Goal: Information Seeking & Learning: Check status

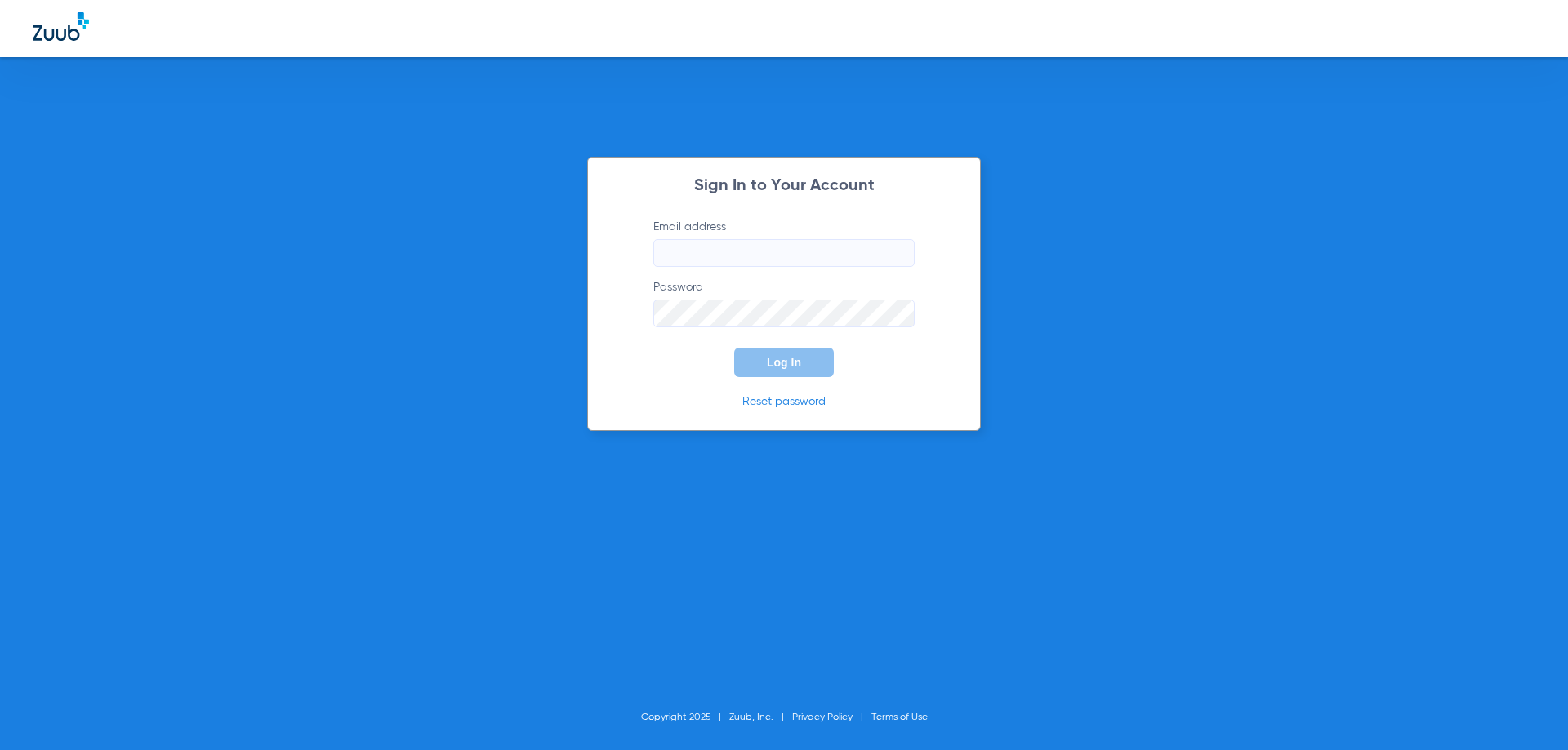
type input "[EMAIL_ADDRESS][DOMAIN_NAME]"
click at [801, 367] on button "Log In" at bounding box center [784, 362] width 100 height 29
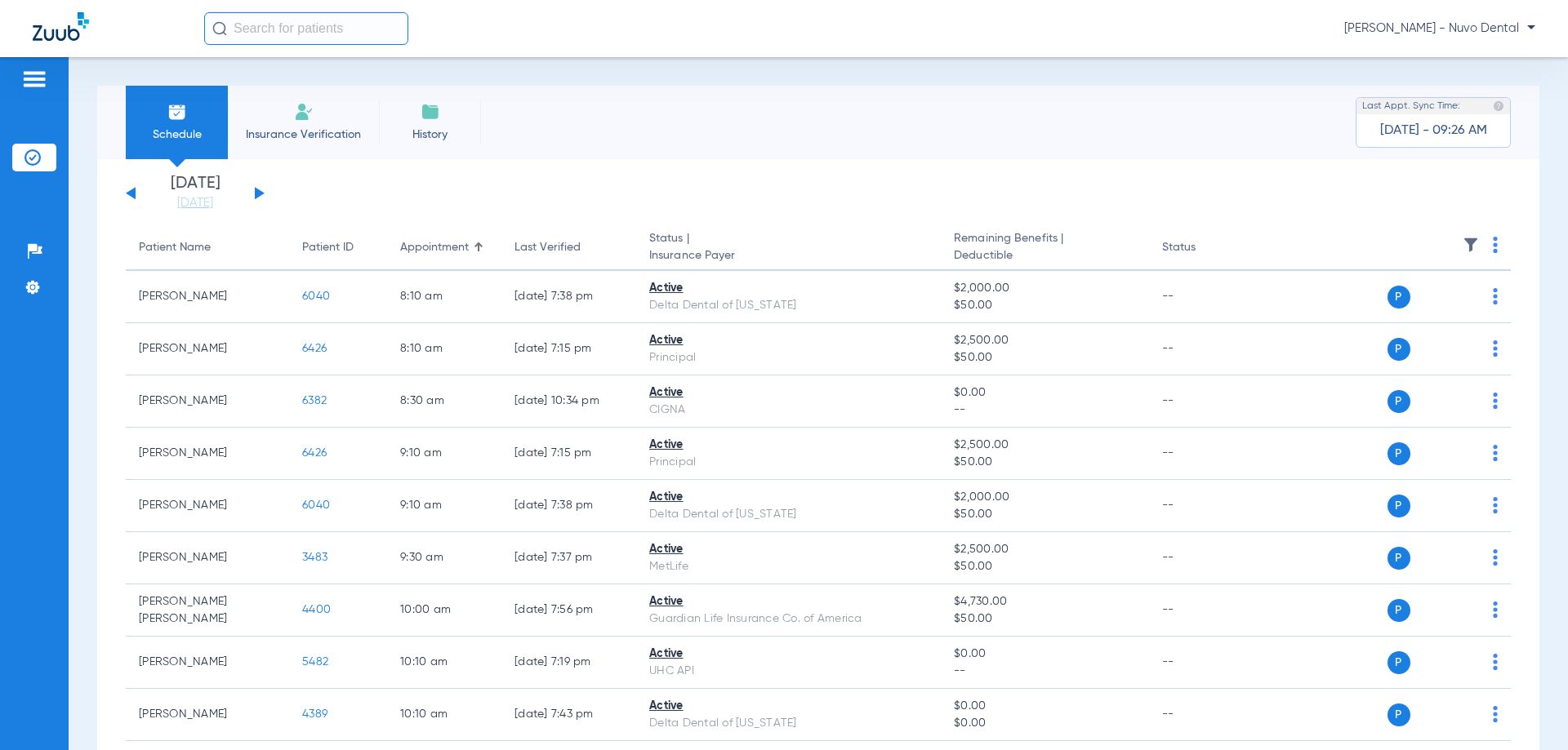
click at [269, 32] on input "text" at bounding box center [306, 29] width 204 height 33
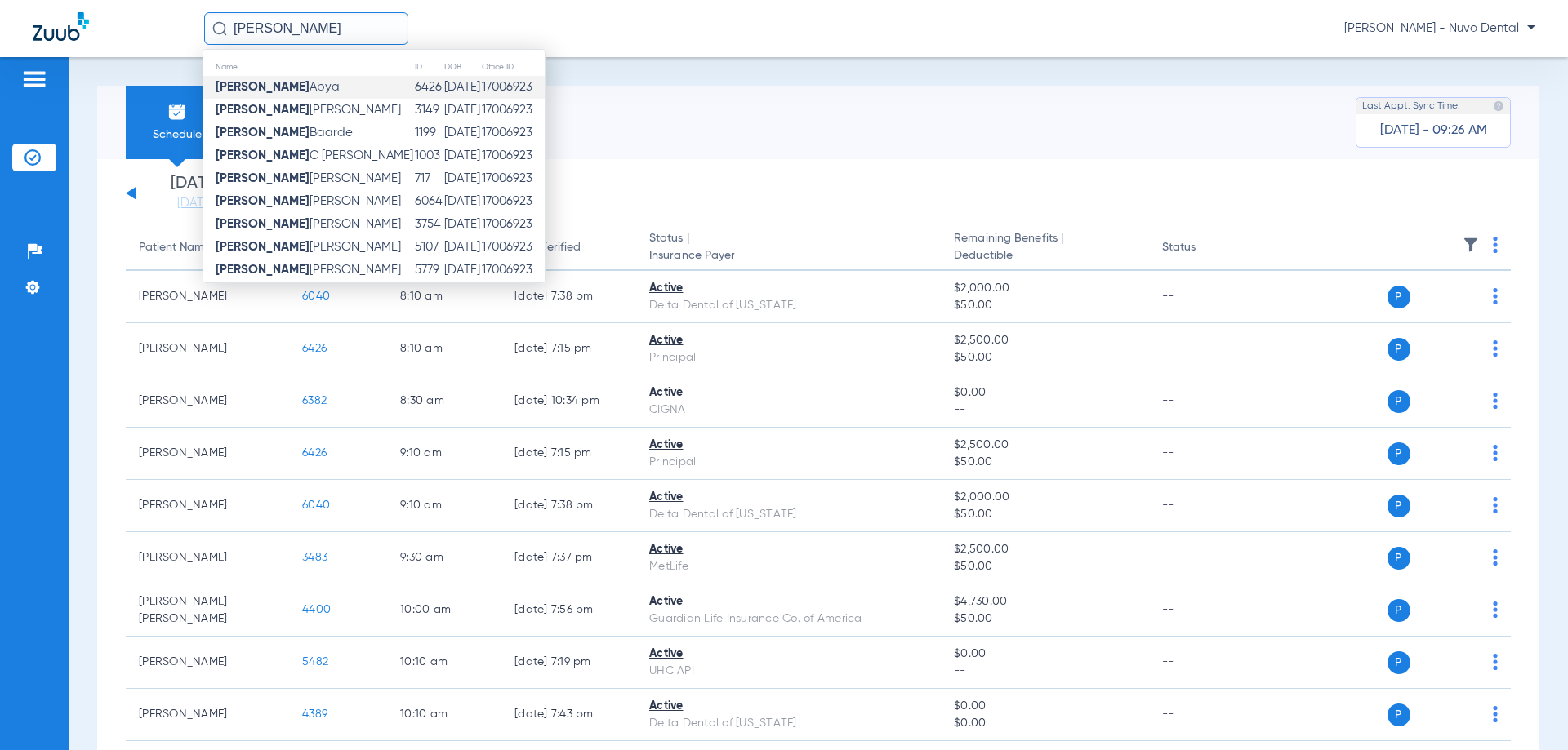
type input "[PERSON_NAME]"
click at [350, 88] on td "[PERSON_NAME]" at bounding box center [309, 87] width 211 height 22
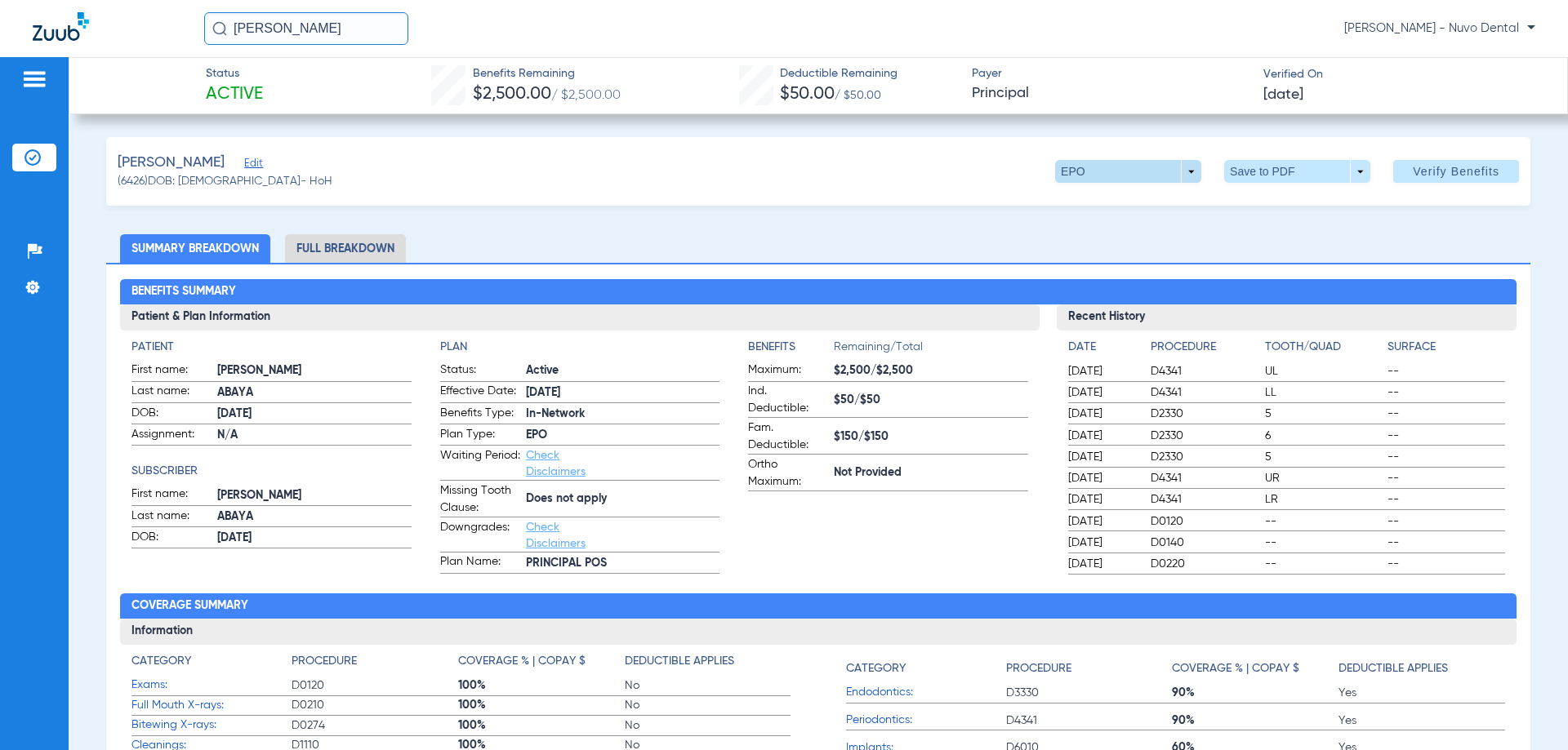
click at [1149, 173] on span at bounding box center [1128, 171] width 146 height 22
click at [1110, 236] on span "Out of Network" at bounding box center [1095, 236] width 76 height 11
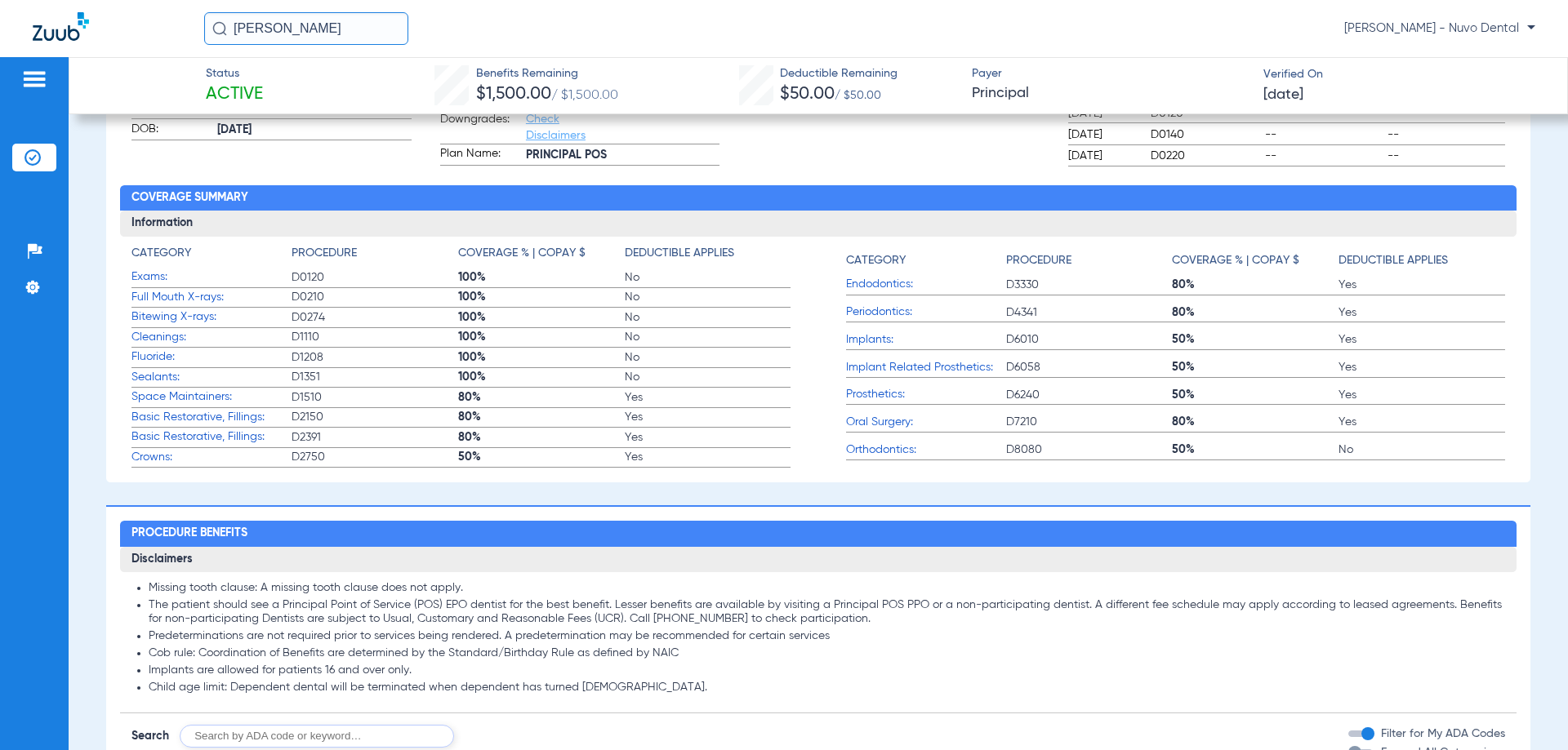
scroll to position [817, 0]
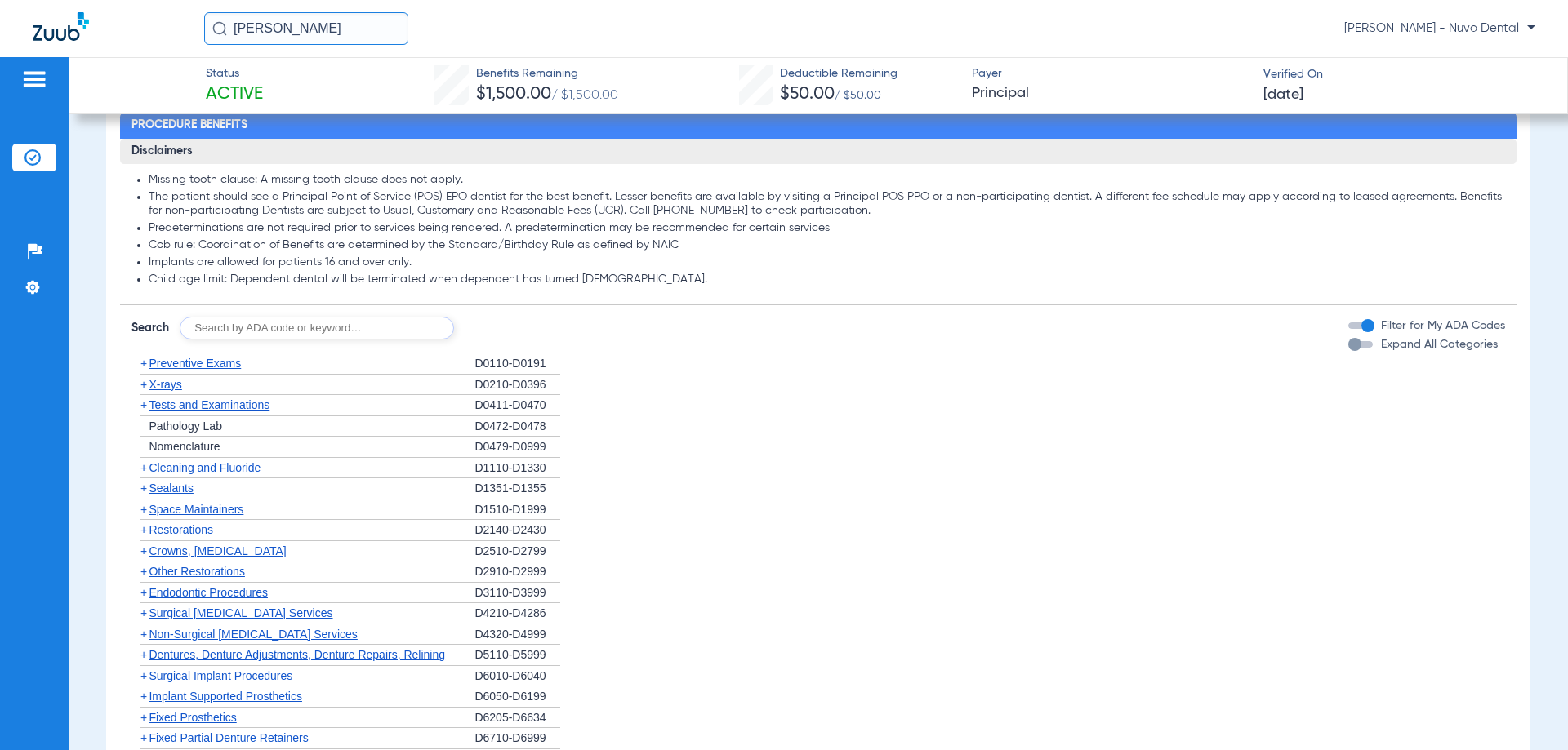
click at [290, 321] on input "text" at bounding box center [317, 328] width 274 height 22
drag, startPoint x: 286, startPoint y: 323, endPoint x: 242, endPoint y: 350, distance: 51.6
click at [242, 350] on div "Disclaimers Missing tooth clause: A missing tooth clause does not apply. The pa…" at bounding box center [818, 522] width 1396 height 768
type input "D4910, D4341"
click at [515, 321] on button "Search" at bounding box center [515, 328] width 65 height 22
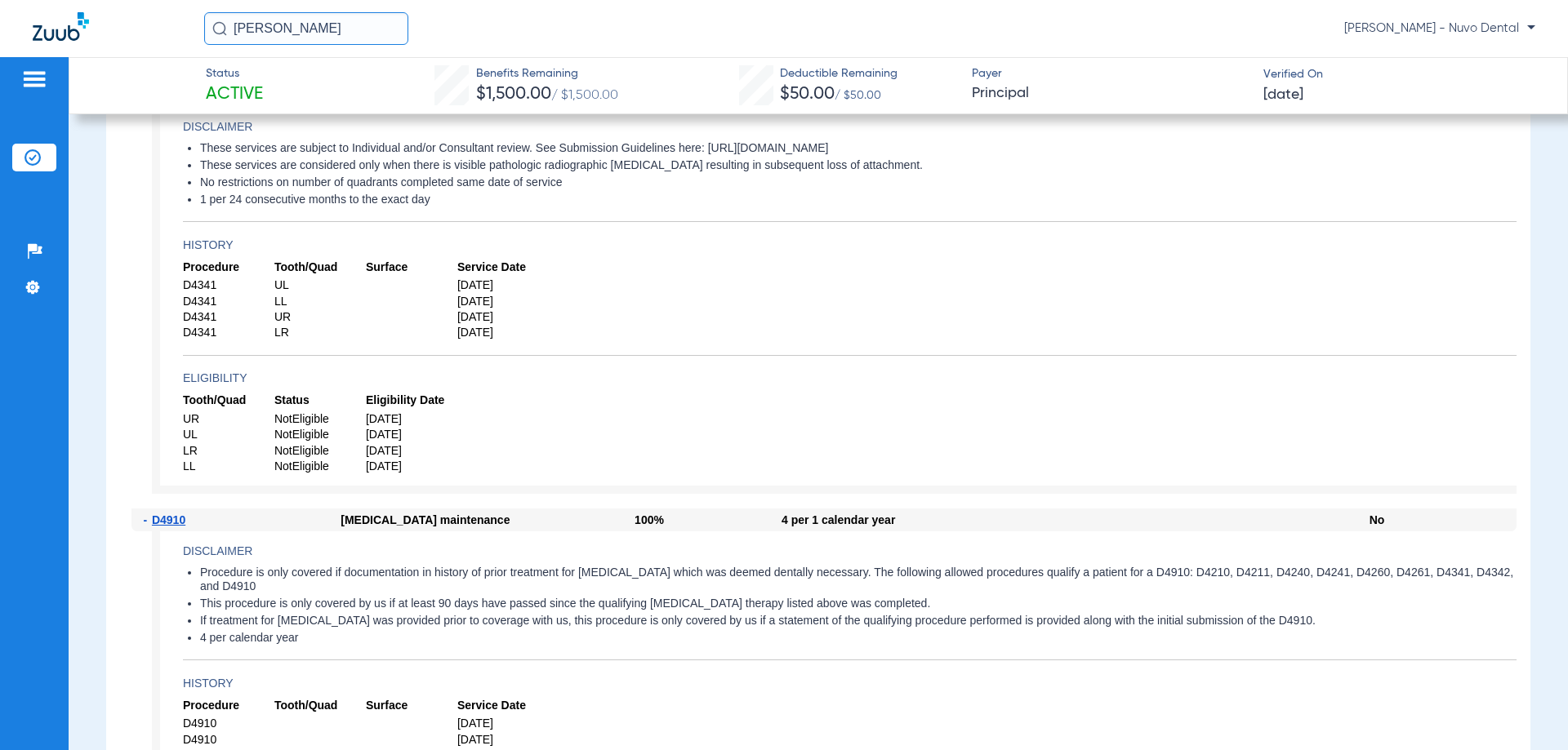
scroll to position [1225, 0]
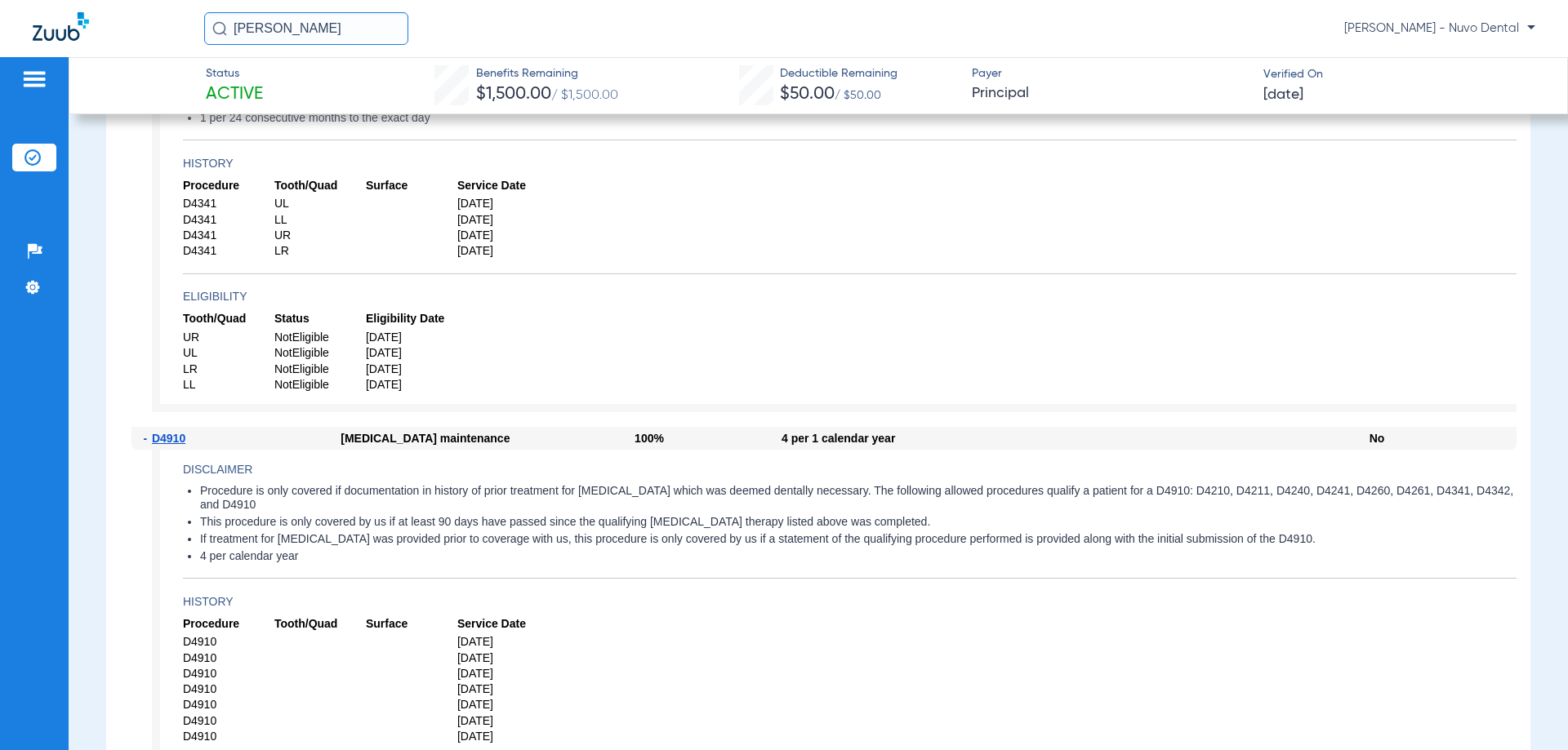
drag, startPoint x: 331, startPoint y: 27, endPoint x: 148, endPoint y: 27, distance: 183.0
click at [152, 27] on div "[PERSON_NAME] [PERSON_NAME] - [PERSON_NAME]" at bounding box center [784, 29] width 1568 height 57
click at [326, 41] on input "bessy" at bounding box center [306, 29] width 204 height 33
type input "bessy"
click at [364, 88] on td "6040" at bounding box center [381, 87] width 33 height 22
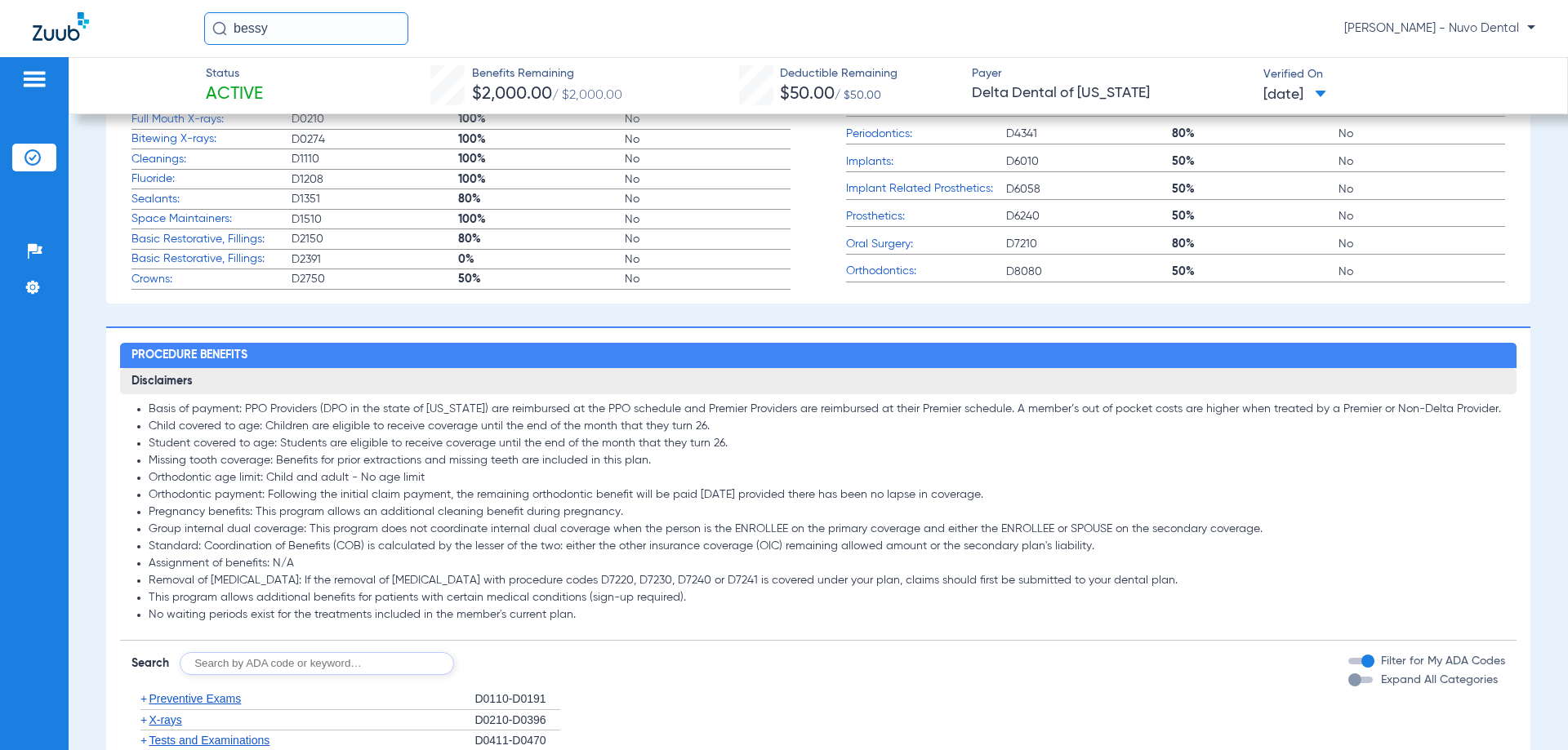
scroll to position [816, 0]
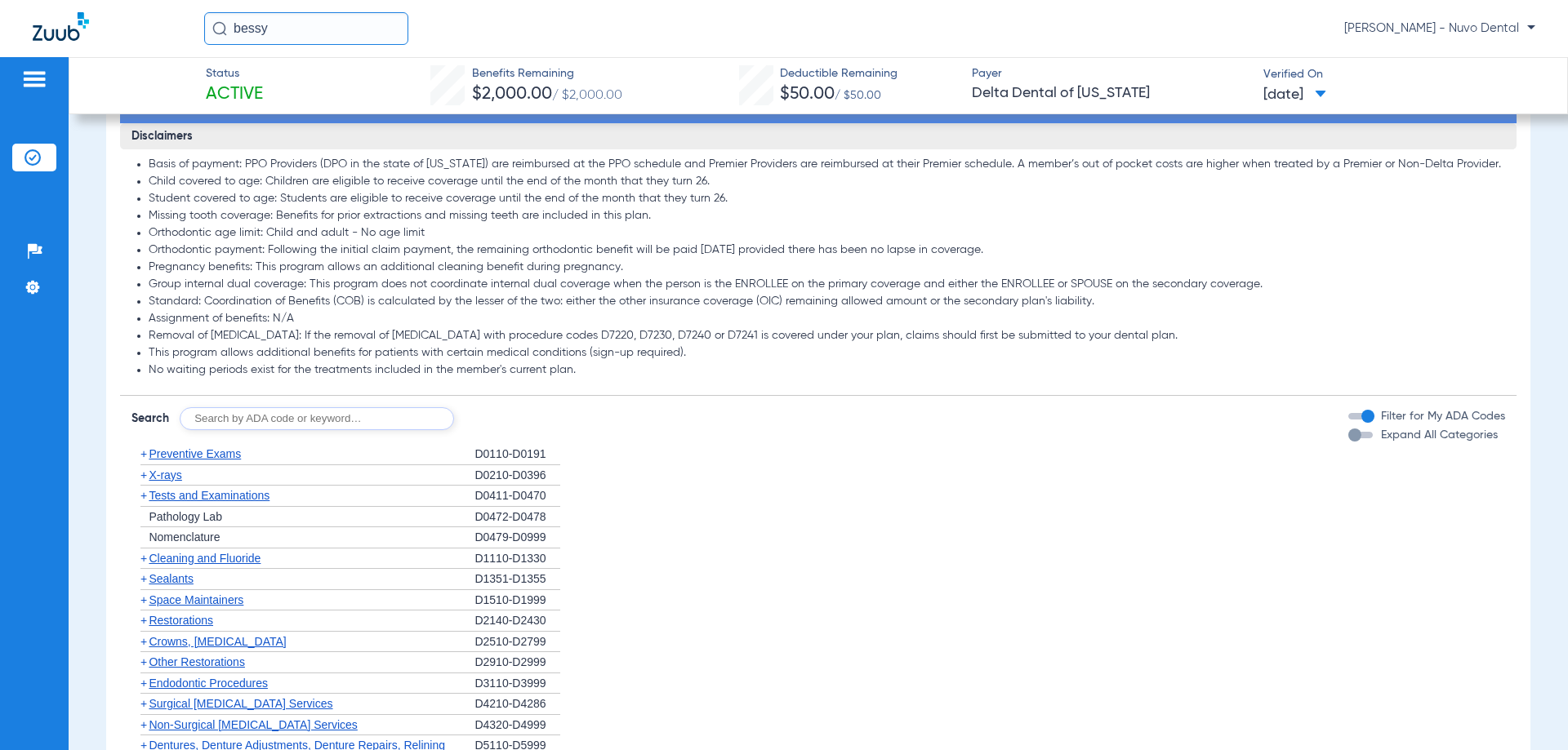
click at [308, 430] on input "text" at bounding box center [317, 419] width 274 height 22
type input "D8090"
click at [517, 421] on form "Search D8090 Search Filter for My ADA Codes Expand All Categories" at bounding box center [818, 413] width 1396 height 35
click at [523, 430] on button "Search" at bounding box center [515, 419] width 65 height 22
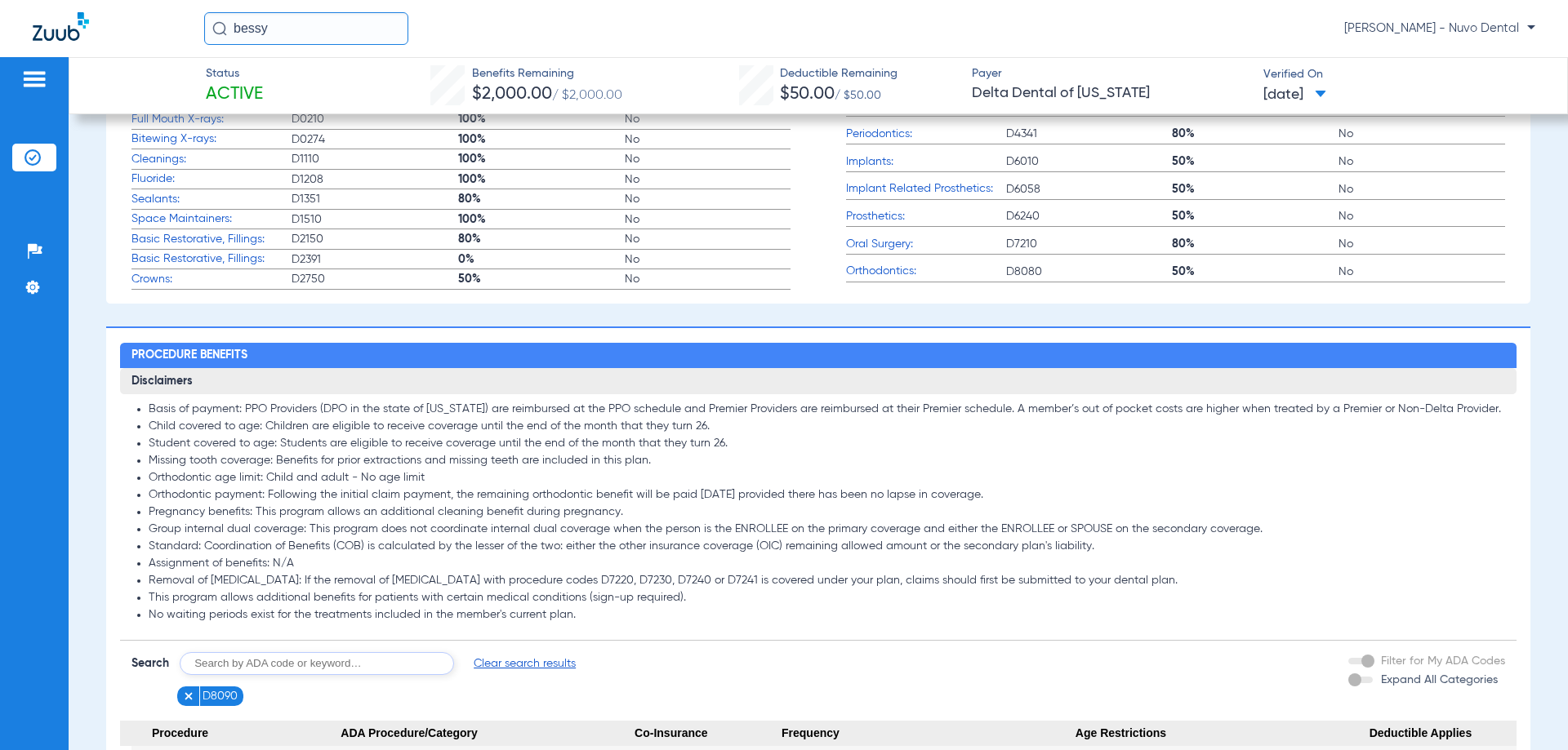
scroll to position [734, 0]
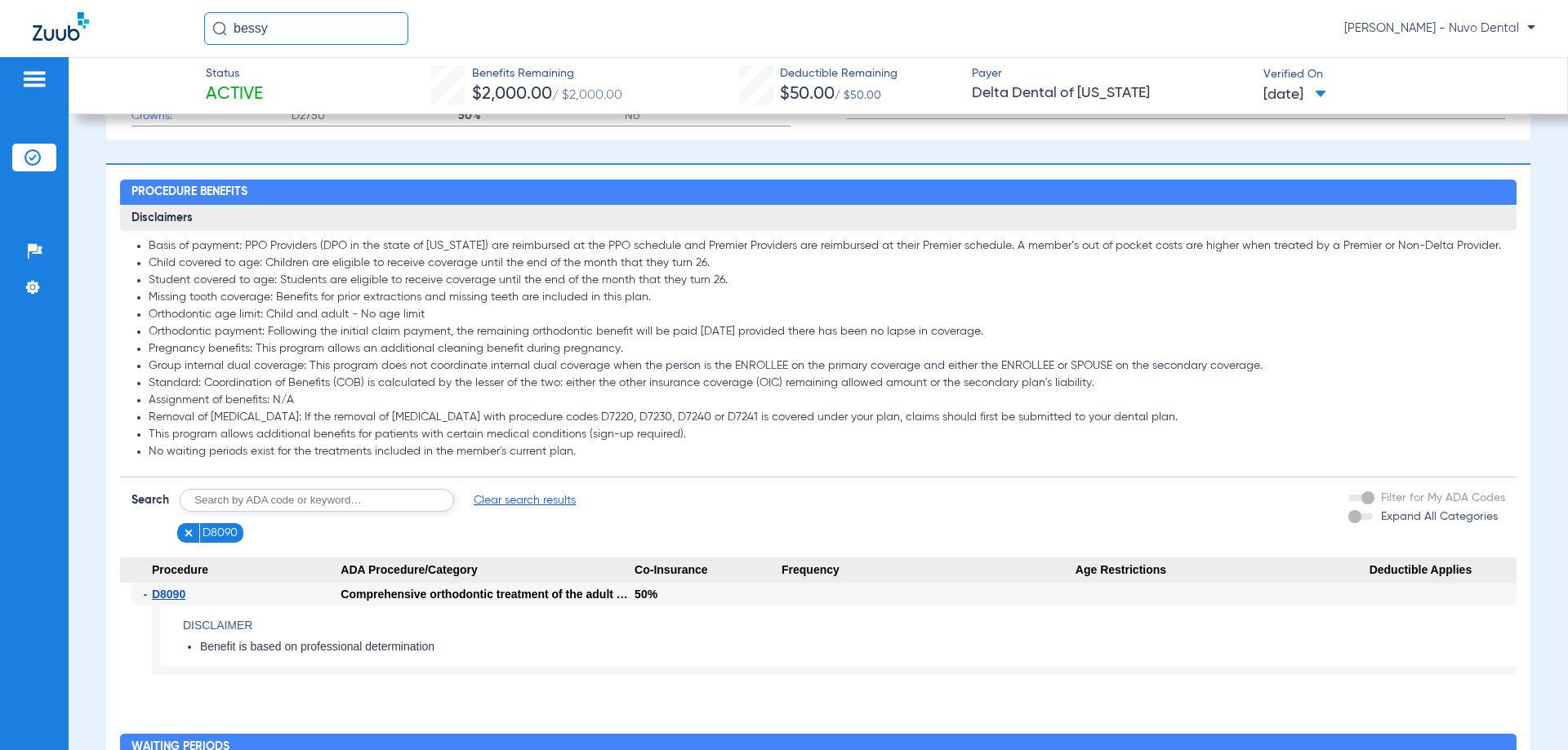
click at [244, 512] on input "text" at bounding box center [317, 500] width 274 height 22
type input "D7210"
click at [524, 512] on button "Search" at bounding box center [515, 500] width 65 height 22
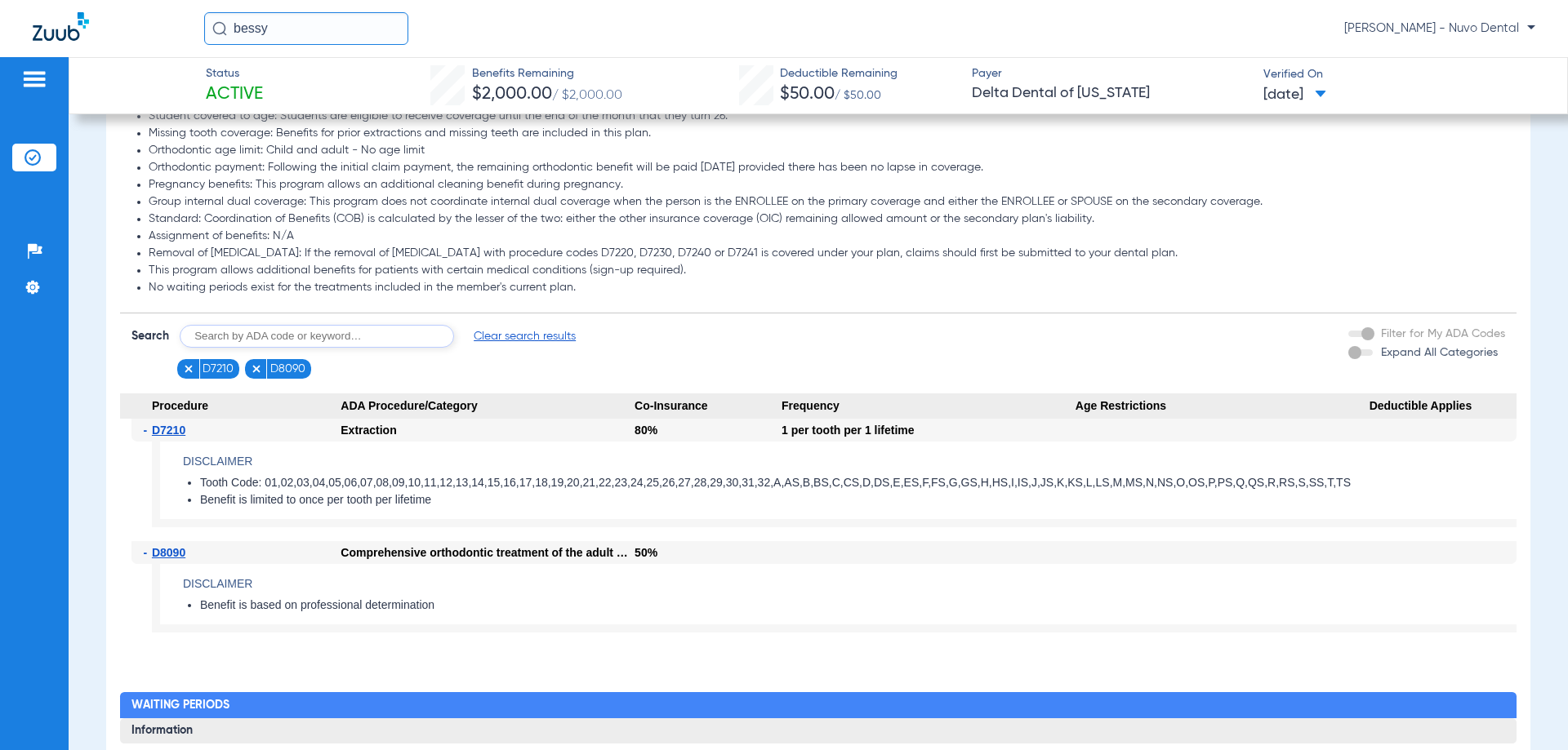
scroll to position [1225, 0]
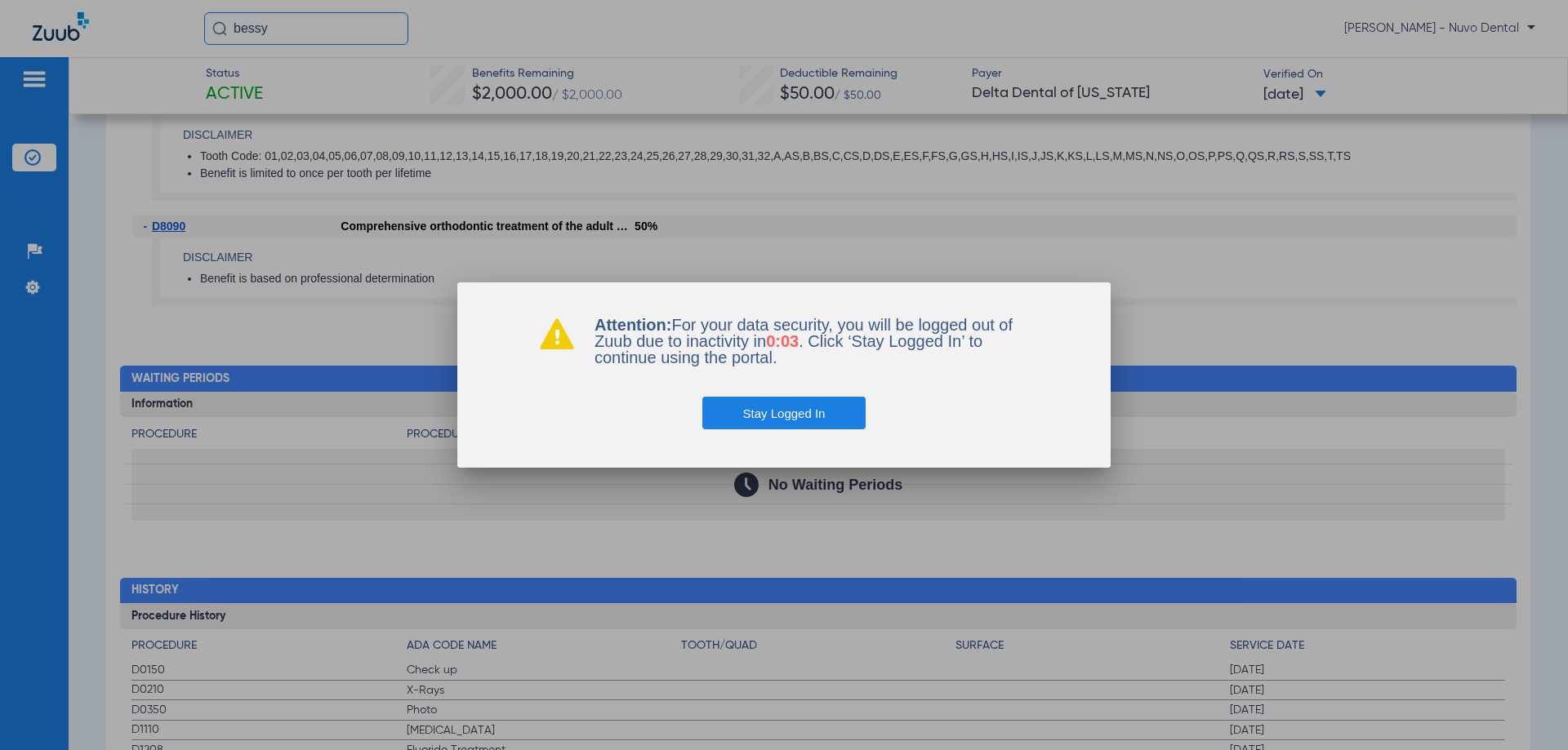
click at [821, 411] on button "Stay Logged In" at bounding box center [785, 413] width 164 height 33
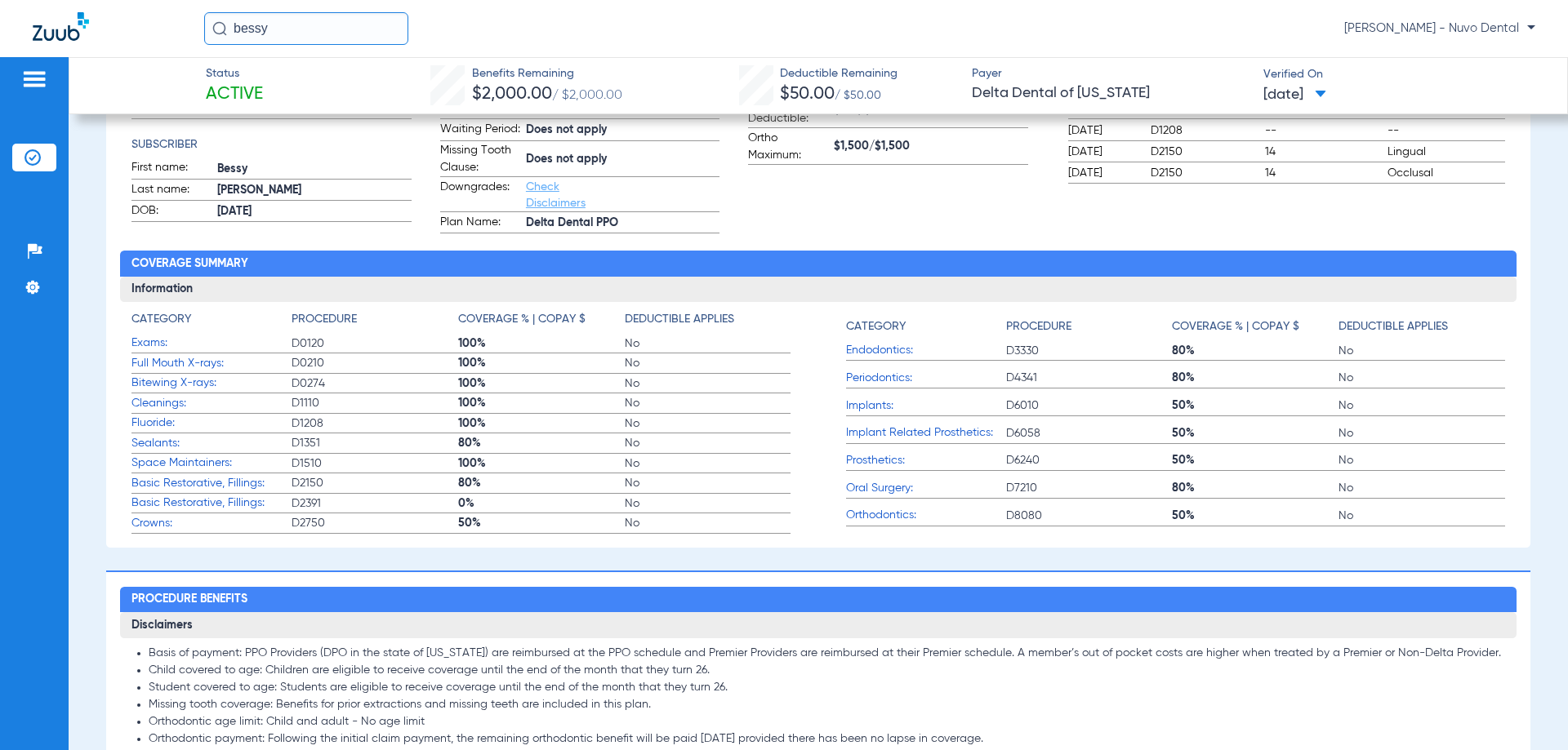
scroll to position [0, 0]
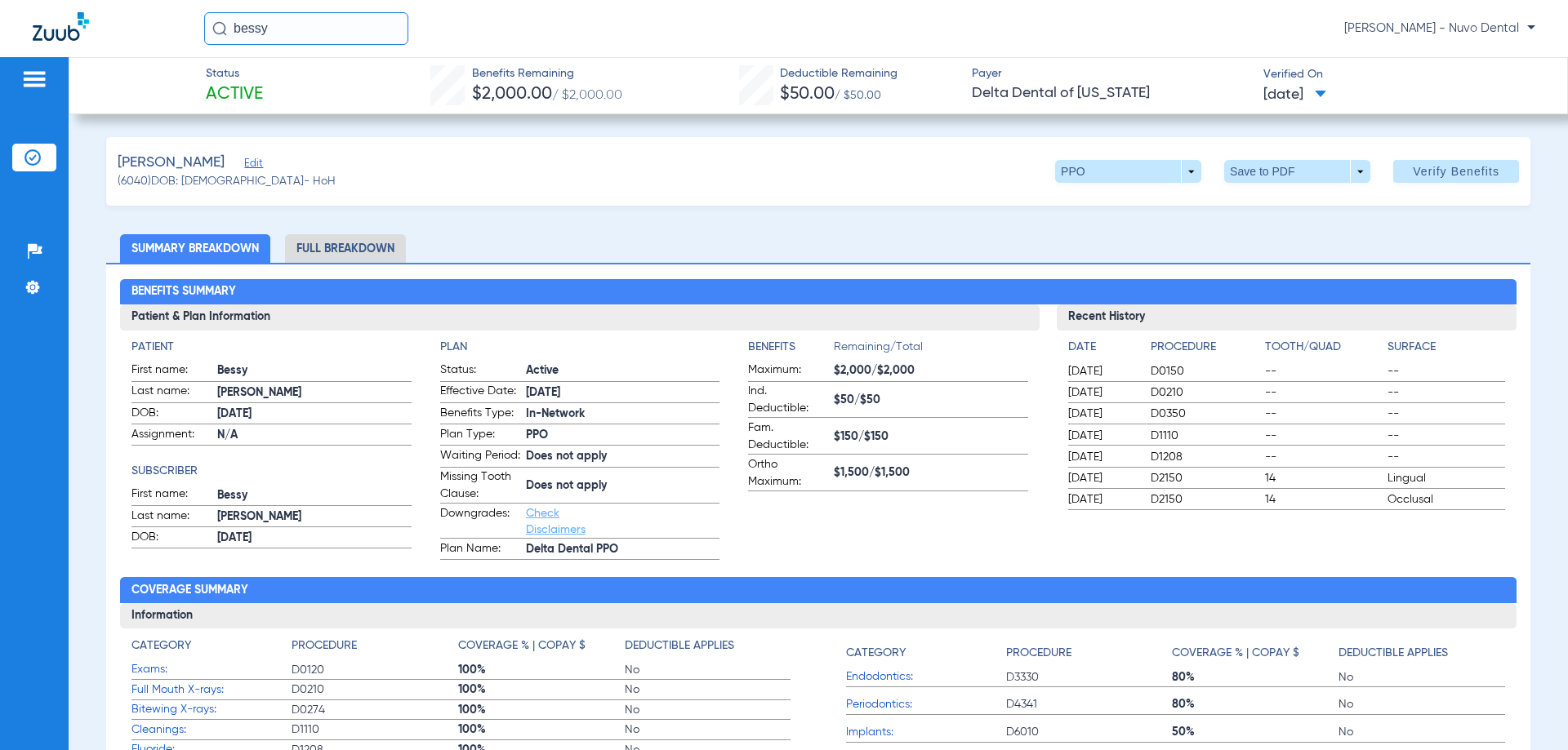
drag, startPoint x: 312, startPoint y: 23, endPoint x: 178, endPoint y: 10, distance: 134.6
click at [178, 10] on div "bessy [PERSON_NAME] - Nuvo Dental" at bounding box center [784, 29] width 1568 height 57
click at [364, 34] on input "sandeep" at bounding box center [306, 29] width 204 height 33
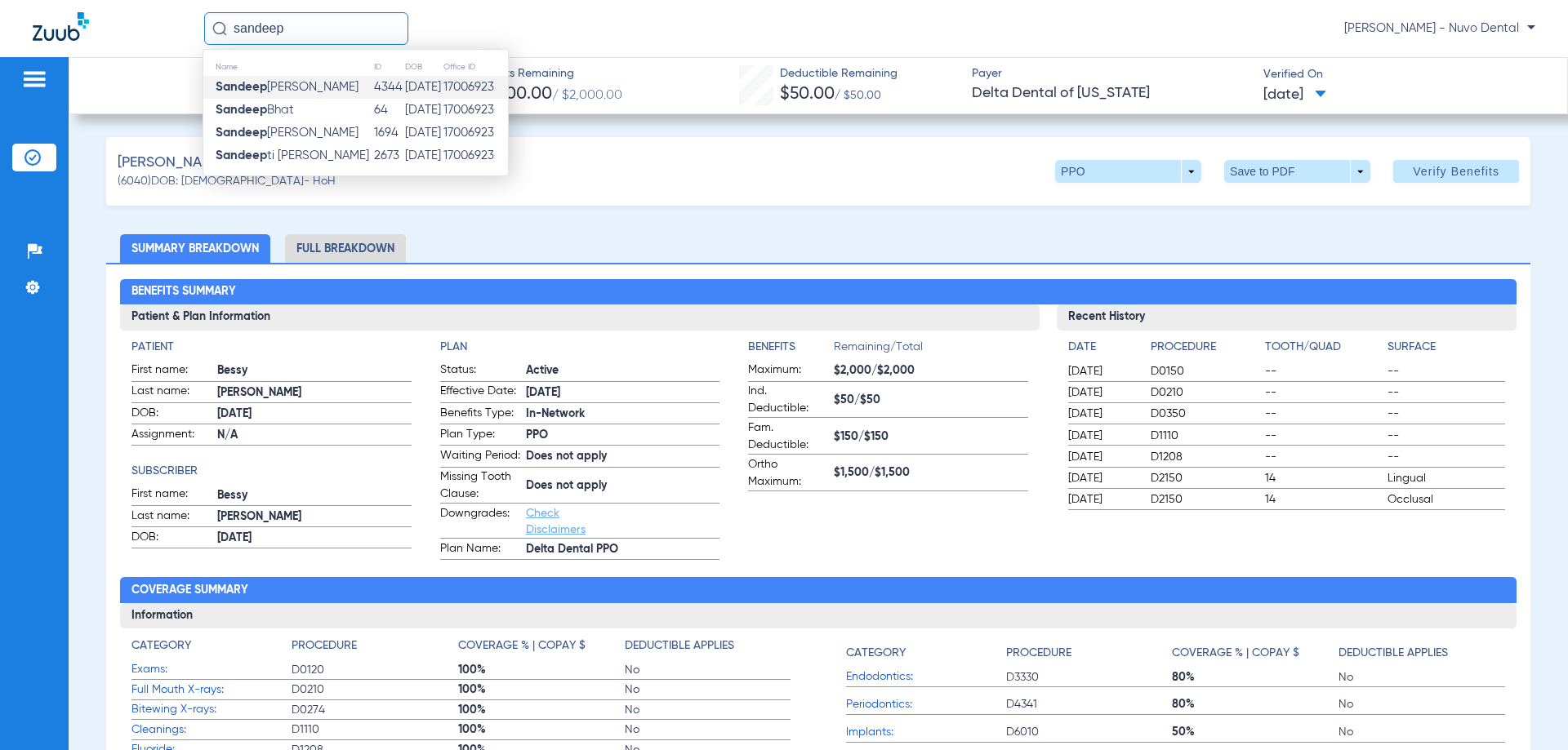
type input "sandeep"
click at [351, 90] on span "[PERSON_NAME]" at bounding box center [286, 87] width 143 height 12
